Goal: Information Seeking & Learning: Find specific fact

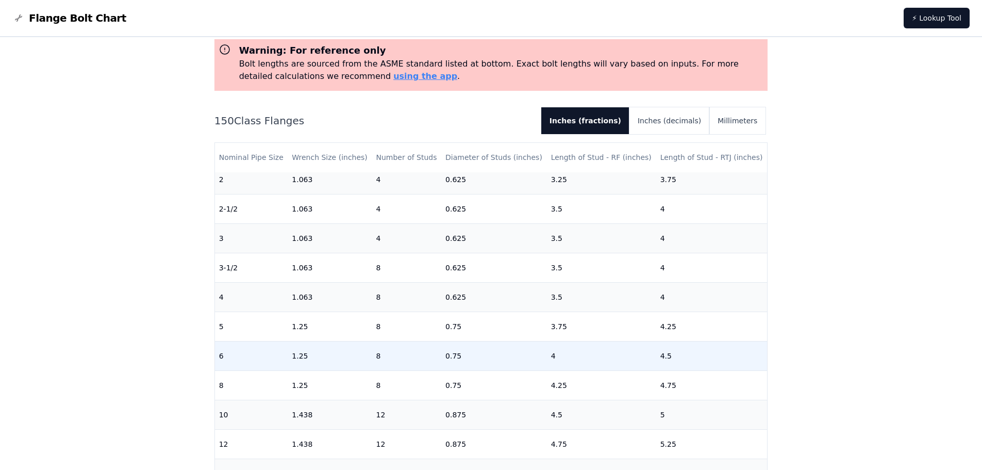
scroll to position [206, 0]
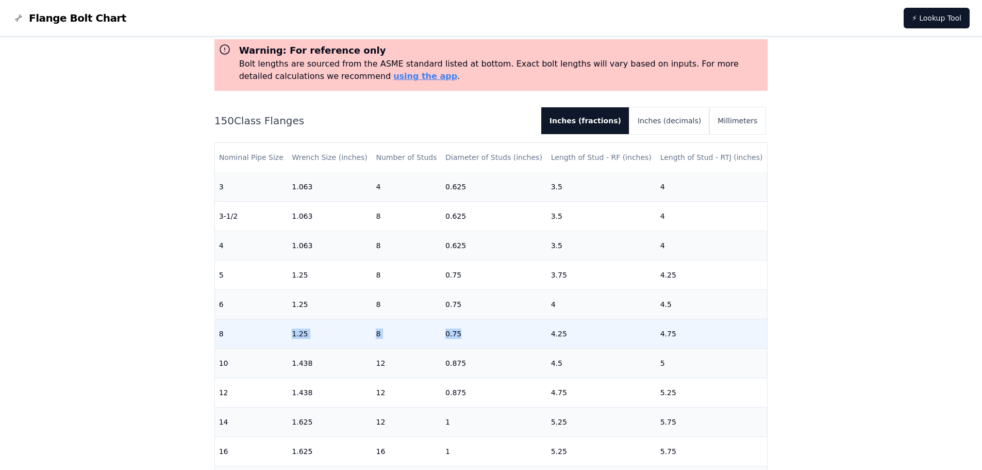
drag, startPoint x: 291, startPoint y: 335, endPoint x: 469, endPoint y: 342, distance: 178.5
click at [462, 339] on tr "8 1.25 8 0.75 4.25 4.75" at bounding box center [491, 333] width 553 height 29
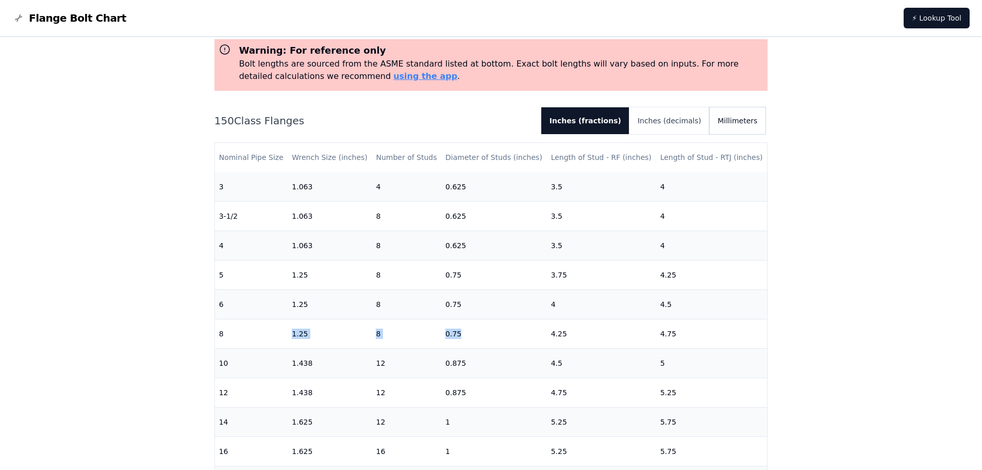
click at [749, 120] on button "Millimeters" at bounding box center [737, 120] width 56 height 27
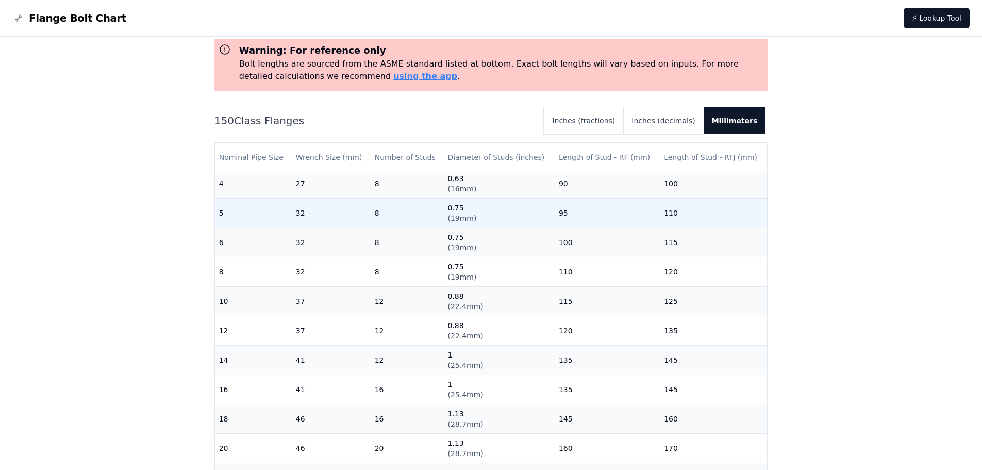
scroll to position [309, 0]
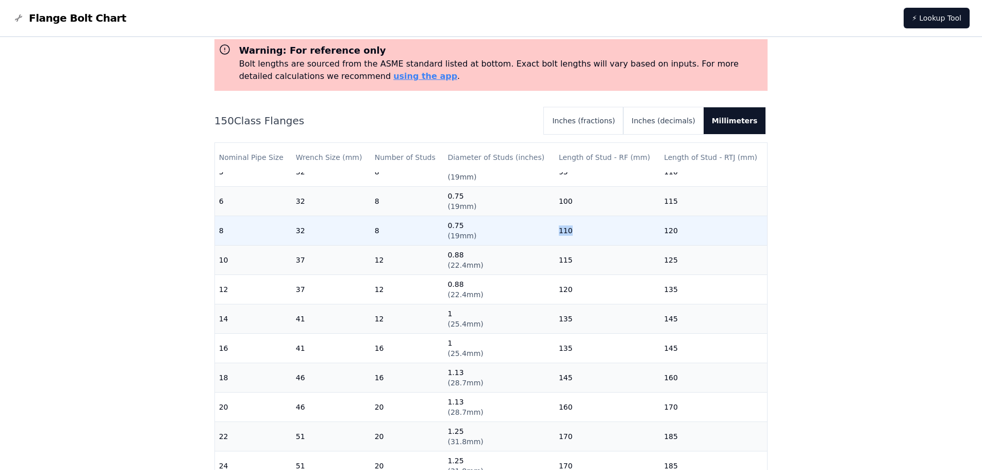
drag, startPoint x: 551, startPoint y: 229, endPoint x: 584, endPoint y: 231, distance: 33.1
click at [584, 231] on td "110" at bounding box center [607, 229] width 105 height 29
drag, startPoint x: 463, startPoint y: 232, endPoint x: 443, endPoint y: 231, distance: 20.6
click at [443, 231] on td "0.75 ( 19mm )" at bounding box center [498, 229] width 111 height 29
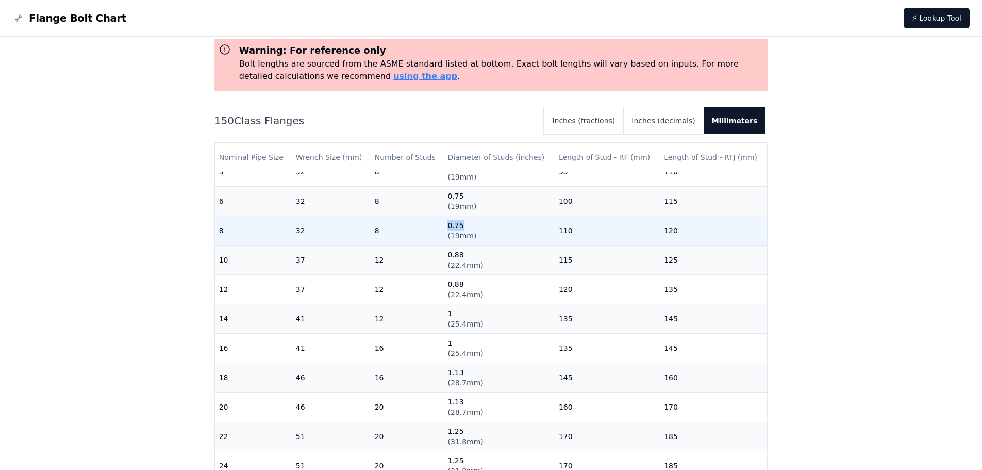
drag, startPoint x: 470, startPoint y: 231, endPoint x: 442, endPoint y: 238, distance: 28.8
click at [431, 240] on tr "8 32 8 0.75 ( 19mm ) 110 120" at bounding box center [491, 229] width 553 height 29
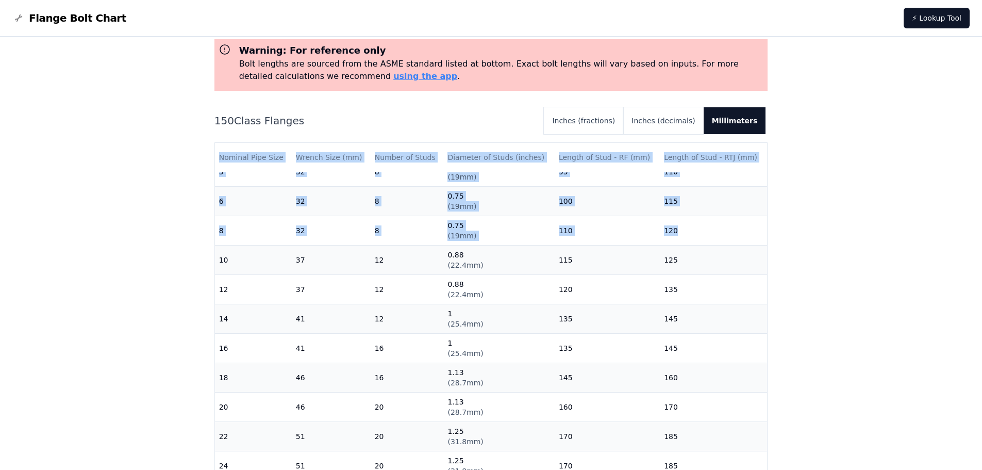
drag, startPoint x: 685, startPoint y: 231, endPoint x: 208, endPoint y: 229, distance: 477.3
click at [208, 229] on div "# 150 Flange Bolt Chart Warning: For reference only Bolt lengths are sourced fr…" at bounding box center [491, 362] width 577 height 752
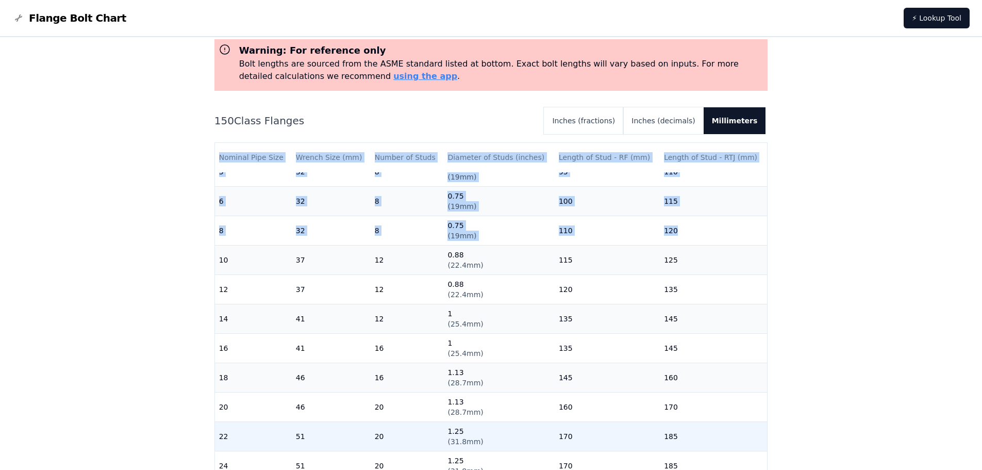
click at [320, 443] on tbody "1/2 22 4 0.5 ( 12.7mm ) 55 3/4 22 4 0.5 ( 12.7mm ) 65 1 22 4 0.5 ( 12.7mm ) 65 …" at bounding box center [491, 171] width 553 height 617
